Goal: Download file/media

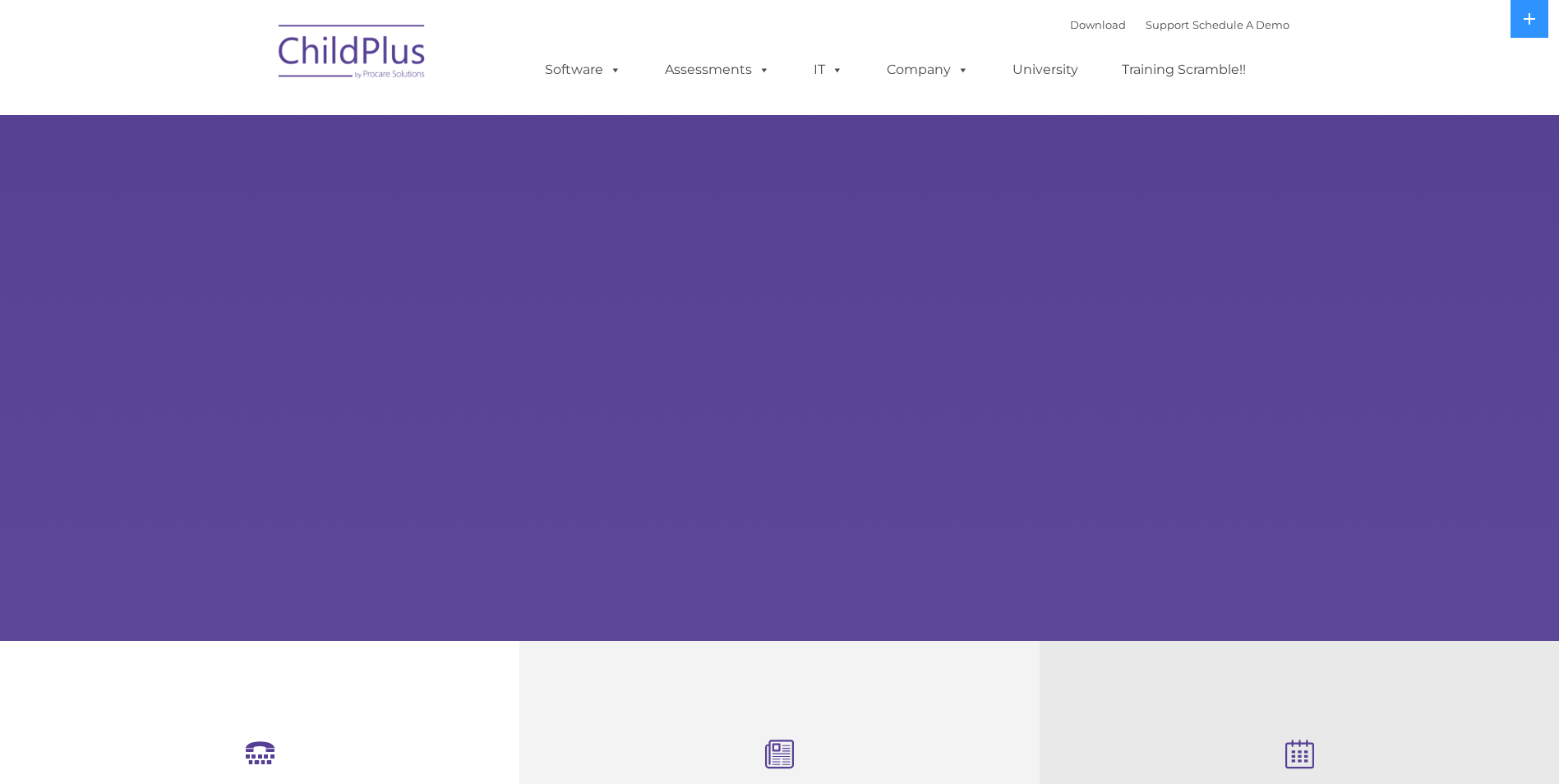
select select "MEDIUM"
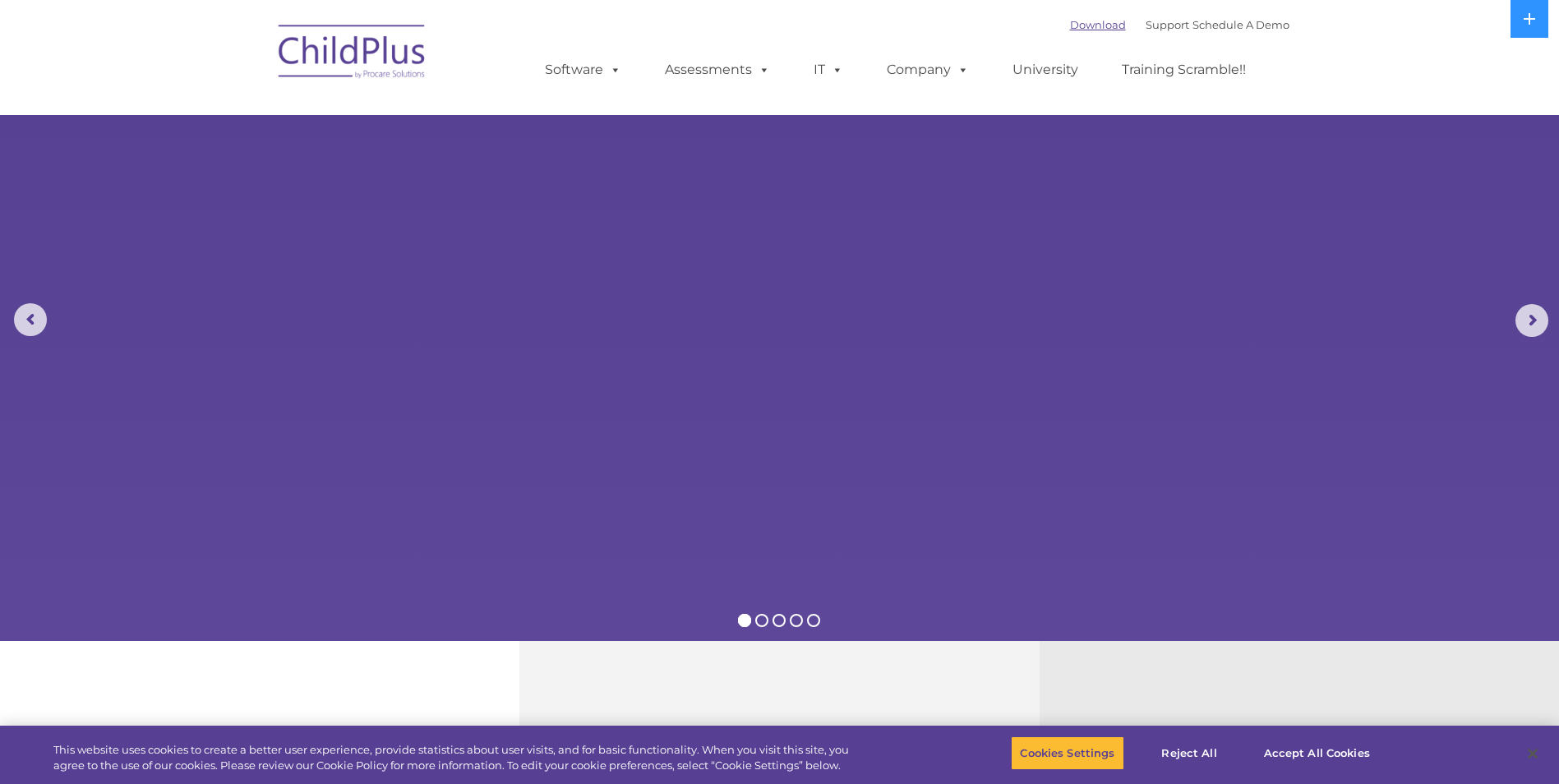
click at [1070, 25] on link "Download" at bounding box center [1097, 23] width 56 height 13
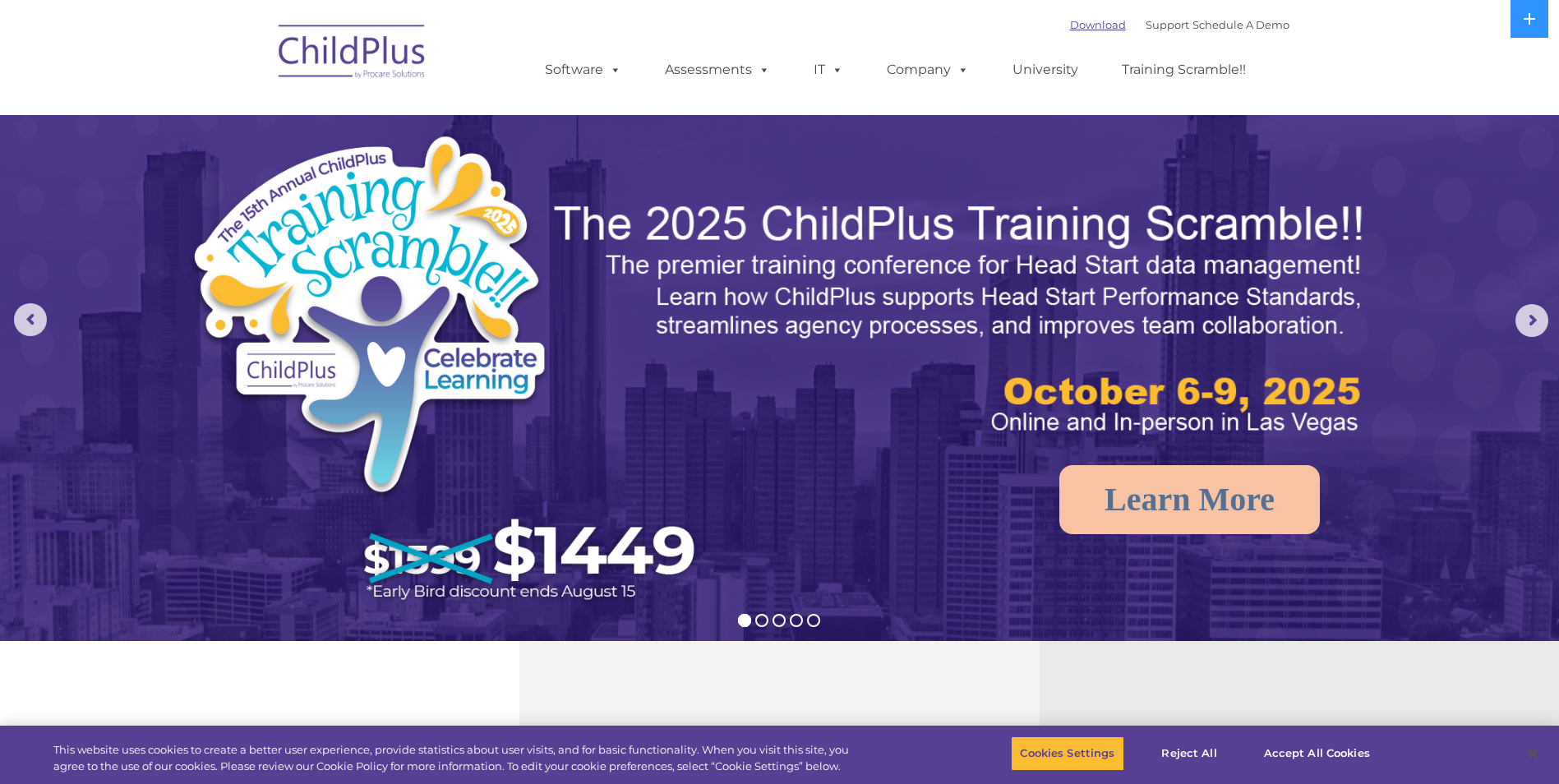
click at [1081, 27] on link "Download" at bounding box center [1097, 23] width 56 height 13
click at [1073, 24] on link "Download" at bounding box center [1097, 23] width 56 height 13
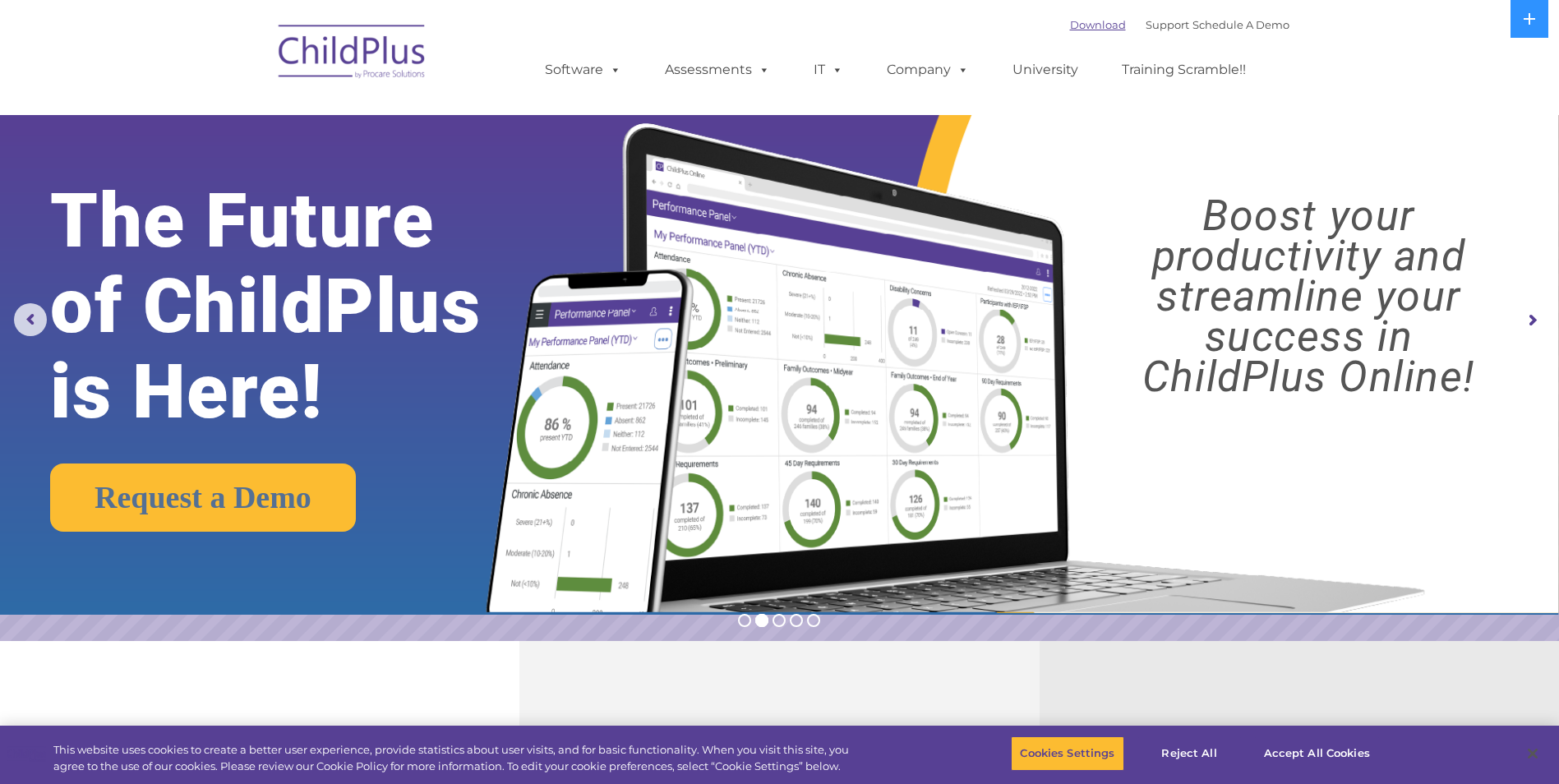
click at [1071, 28] on link "Download" at bounding box center [1097, 23] width 56 height 13
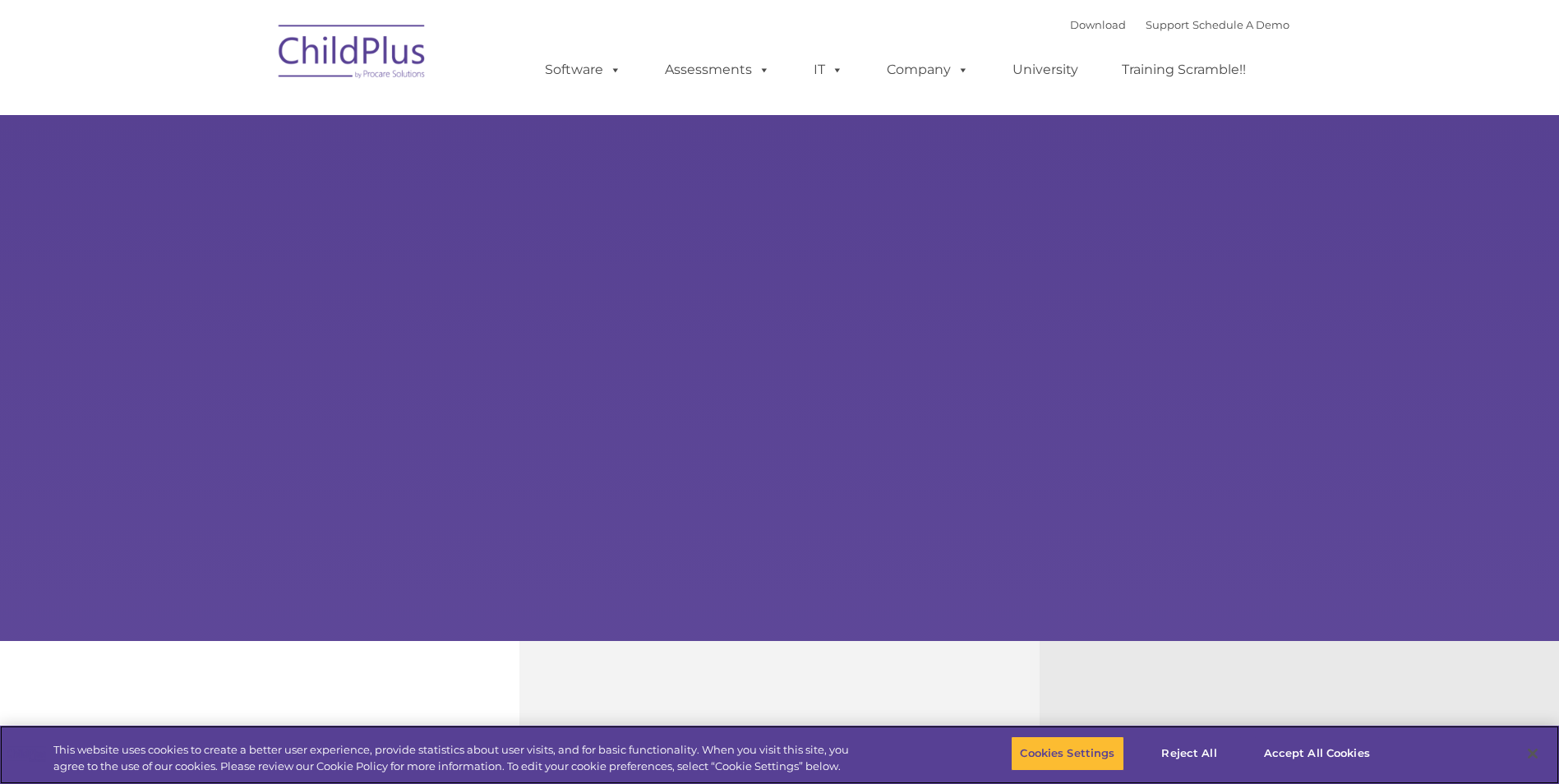
select select "MEDIUM"
